Goal: Information Seeking & Learning: Learn about a topic

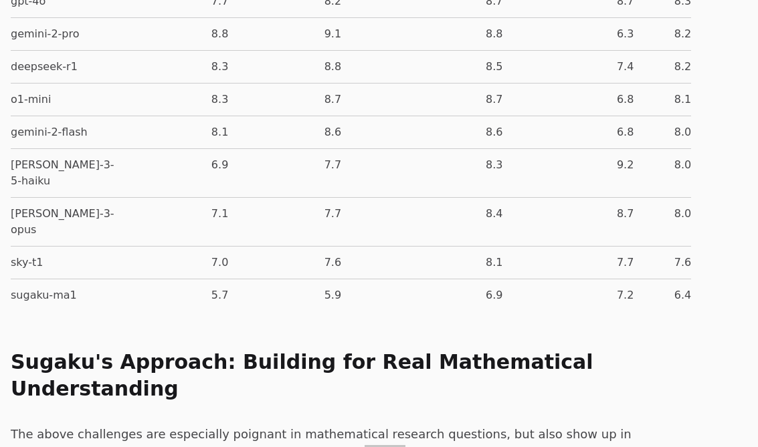
scroll to position [5613, 0]
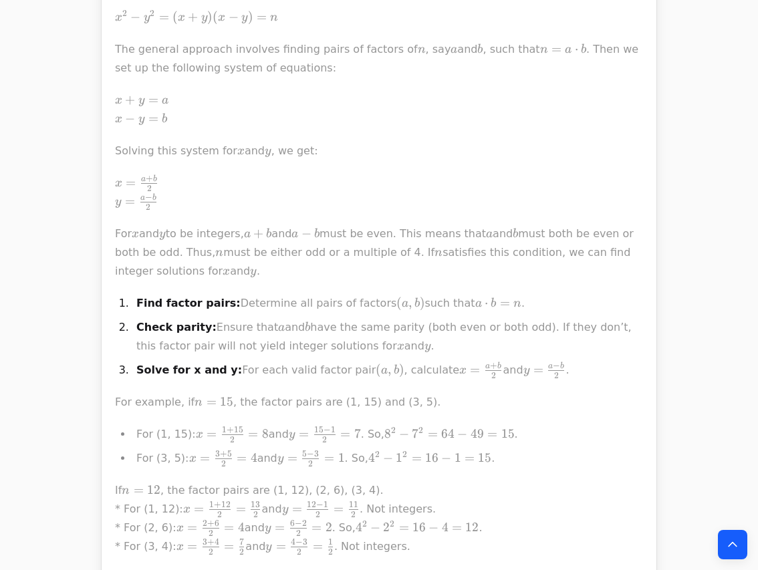
scroll to position [558, 1]
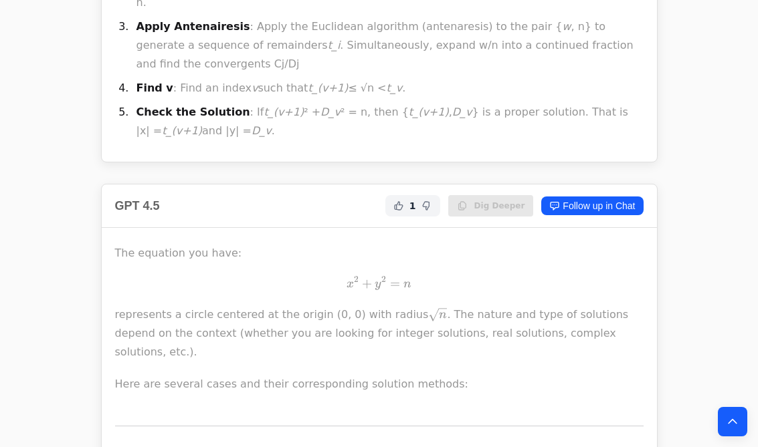
scroll to position [734, 1]
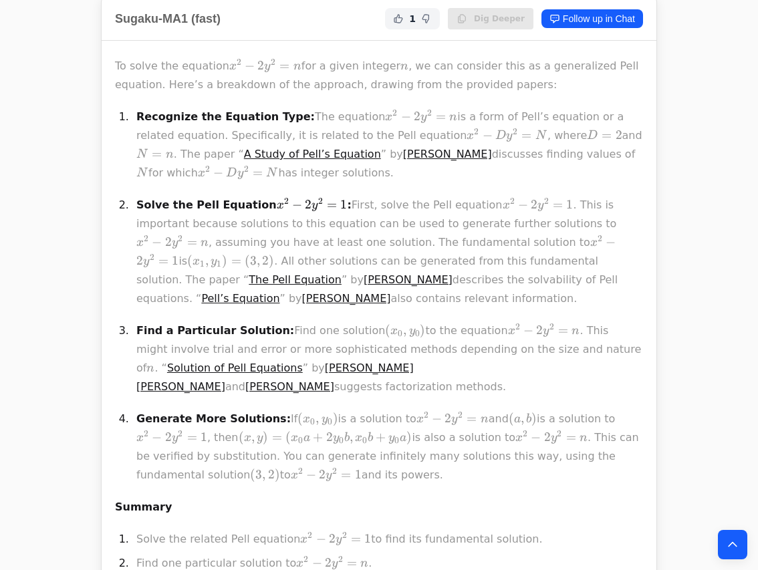
scroll to position [462, 2]
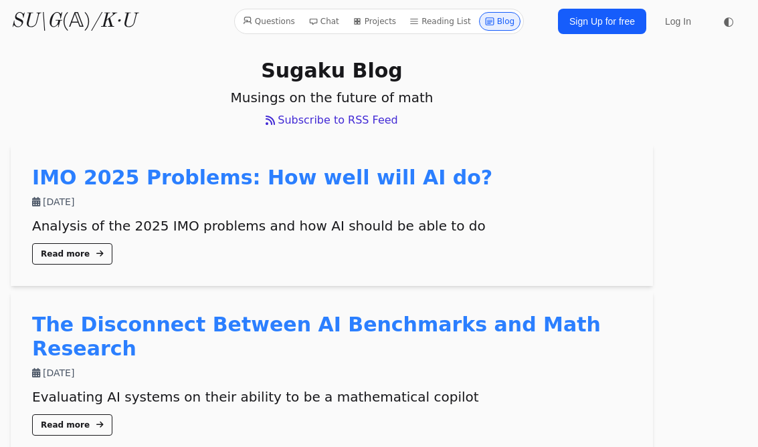
click at [278, 21] on link "Questions" at bounding box center [268, 21] width 63 height 19
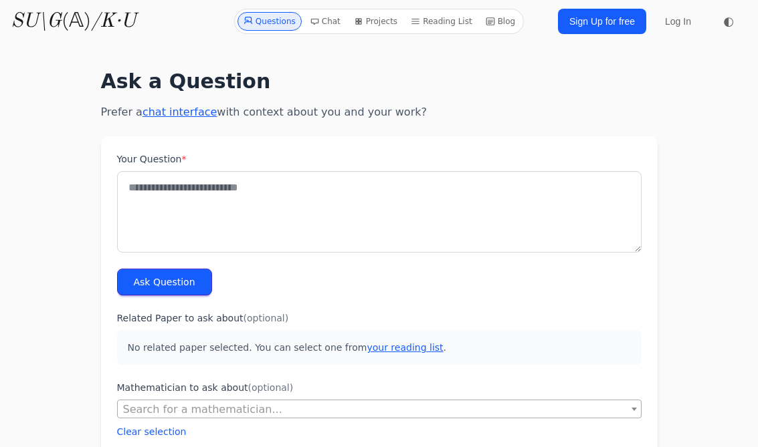
click at [333, 21] on link "Chat" at bounding box center [324, 21] width 41 height 19
click at [380, 21] on link "Projects" at bounding box center [375, 21] width 54 height 19
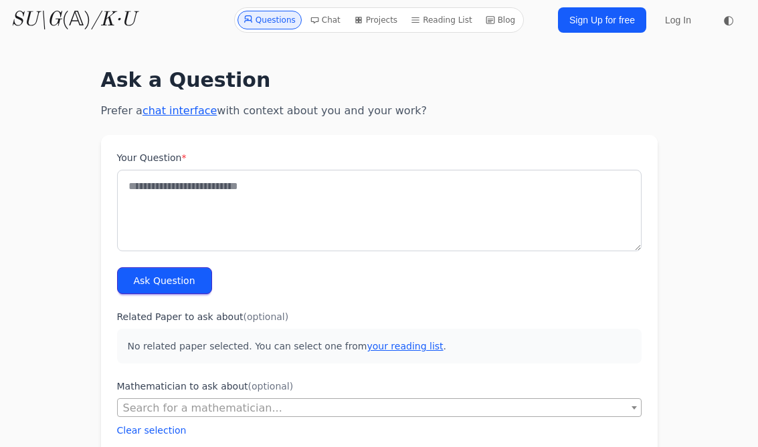
click at [443, 19] on link "Reading List" at bounding box center [441, 20] width 72 height 19
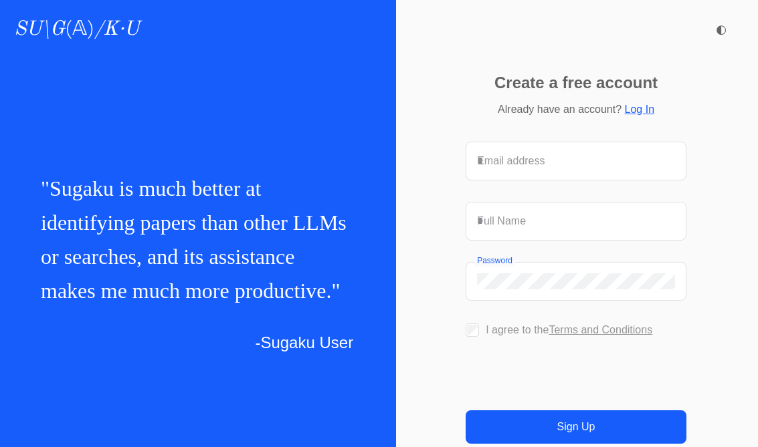
scroll to position [0, 2]
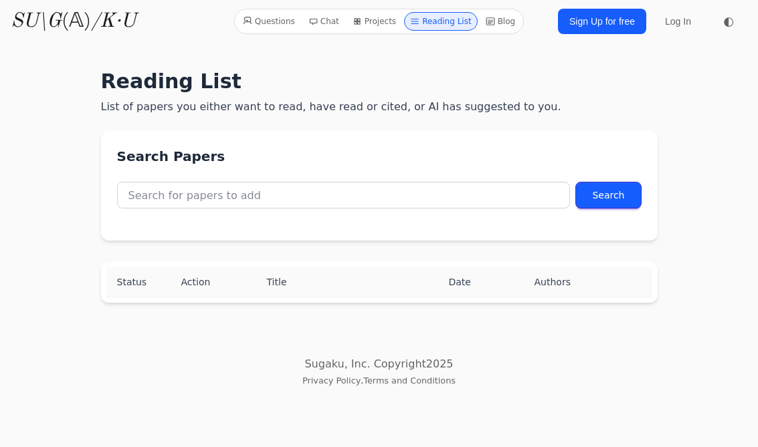
click at [502, 23] on link "Blog" at bounding box center [500, 21] width 41 height 19
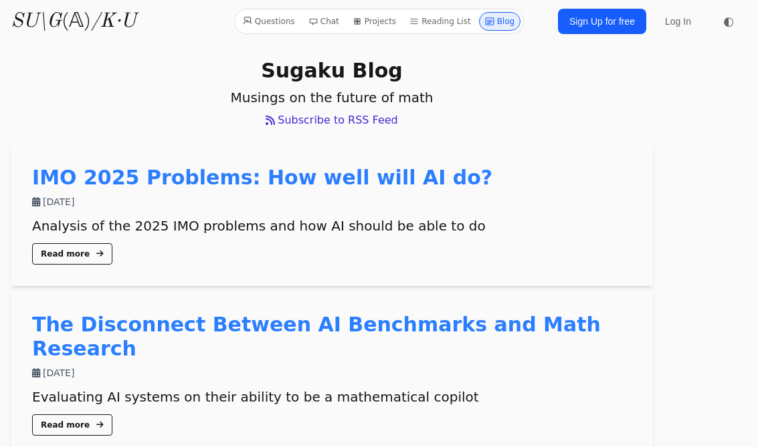
click at [274, 23] on link "Questions" at bounding box center [268, 21] width 63 height 19
